Goal: Information Seeking & Learning: Understand process/instructions

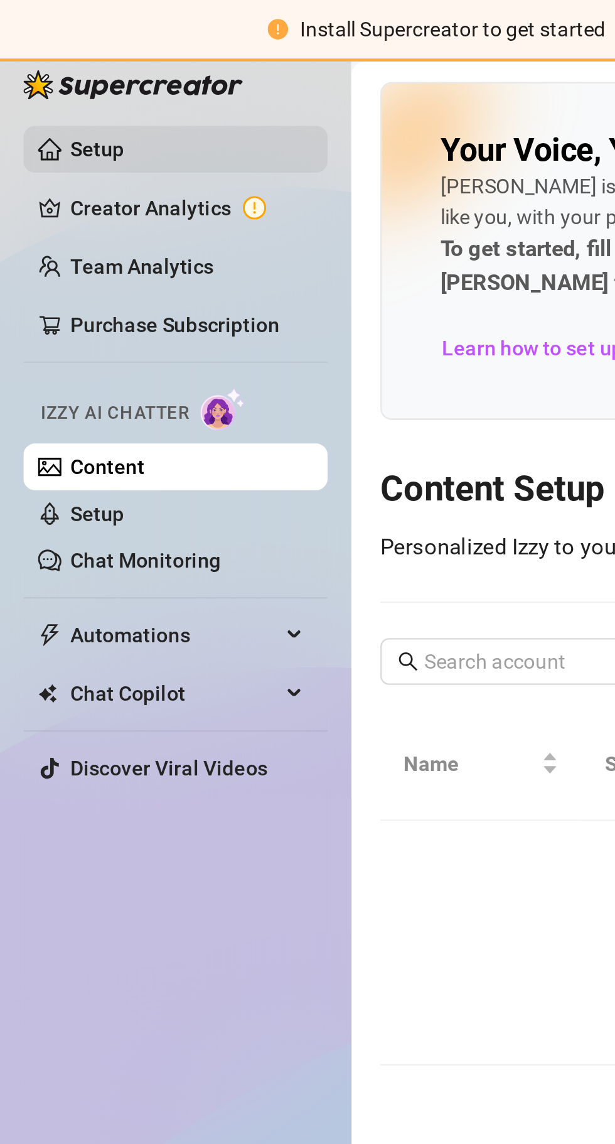
click at [40, 59] on link "Setup" at bounding box center [41, 64] width 23 height 10
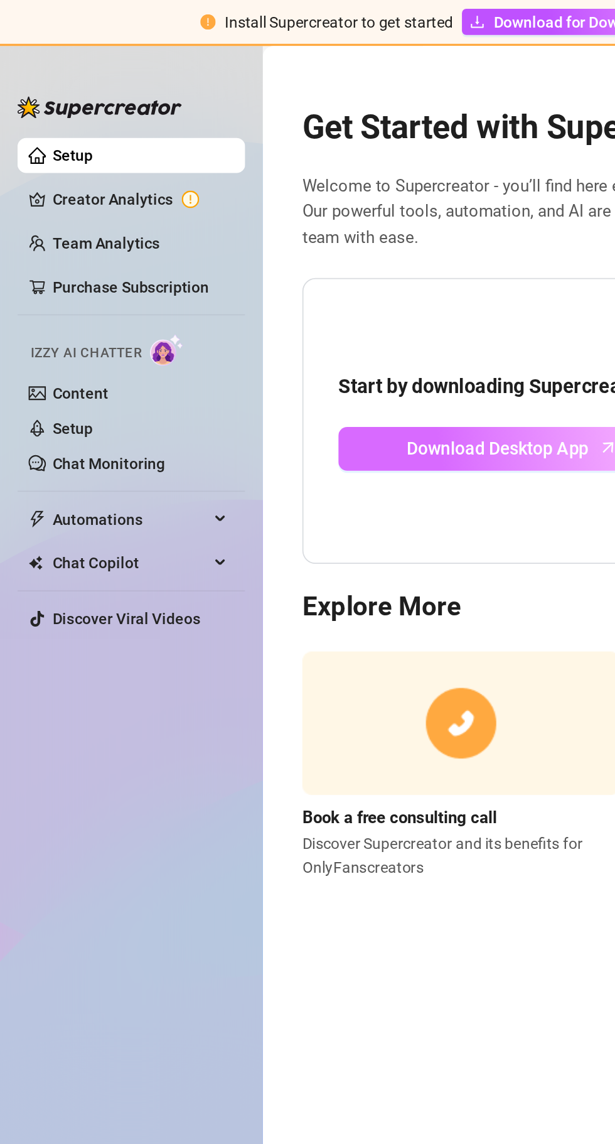
click at [298, 265] on link "Download Desktop App" at bounding box center [293, 257] width 198 height 25
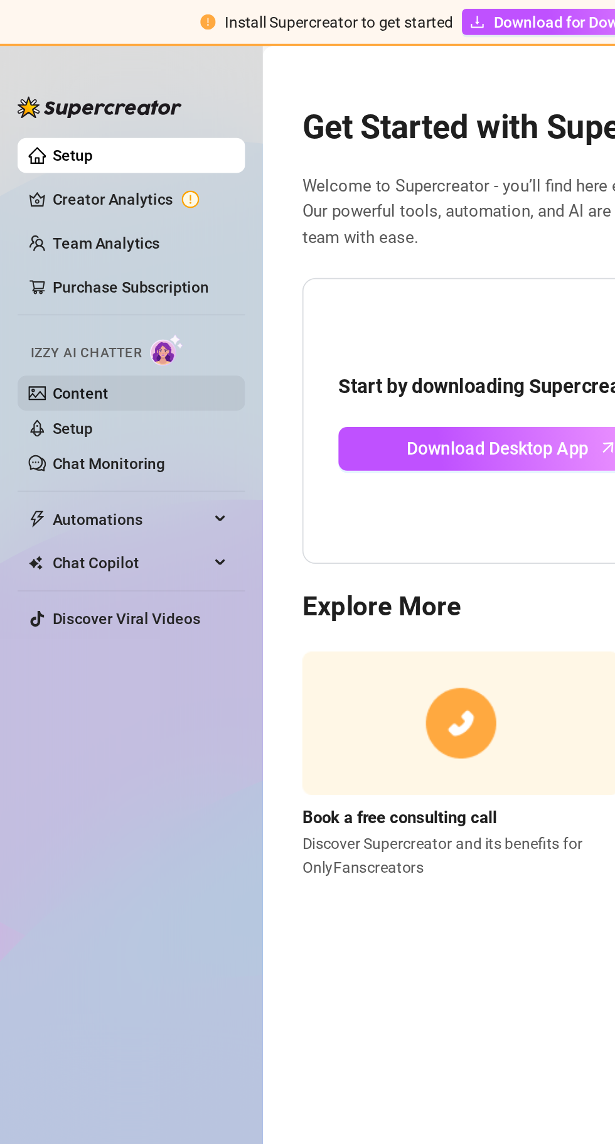
click at [30, 229] on link "Content" at bounding box center [46, 225] width 32 height 10
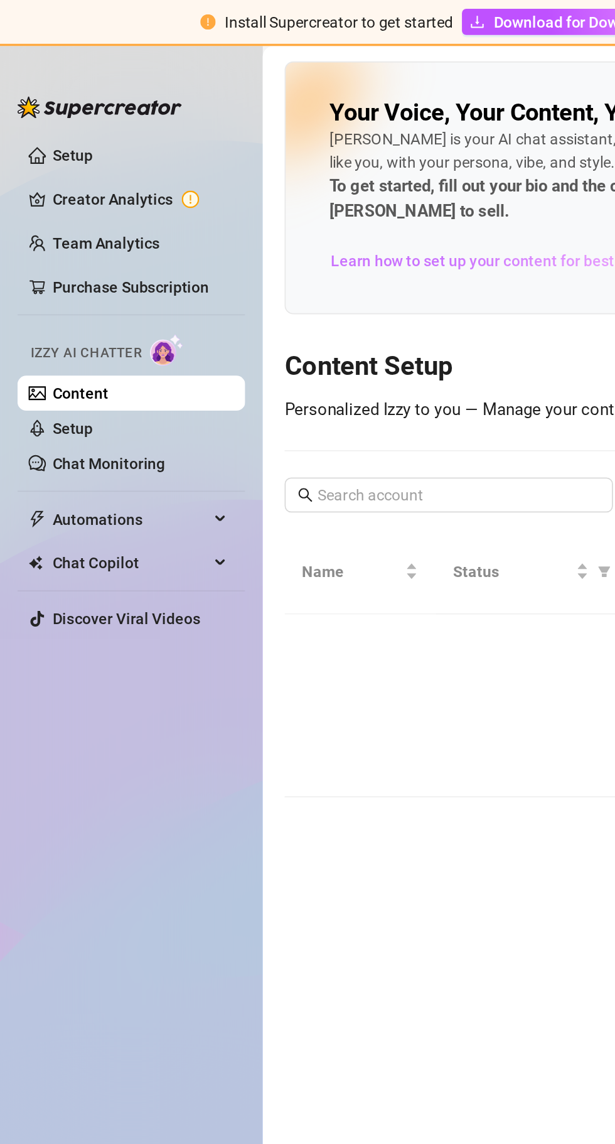
click at [281, 149] on span "Learn how to set up your content for best results" at bounding box center [286, 150] width 192 height 14
